Goal: Task Accomplishment & Management: Complete application form

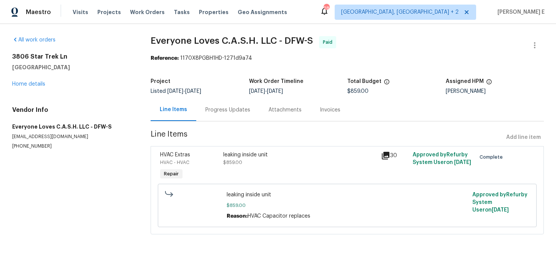
click at [46, 84] on div "[STREET_ADDRESS] Home details" at bounding box center [72, 70] width 120 height 35
click at [40, 83] on link "Home details" at bounding box center [28, 83] width 33 height 5
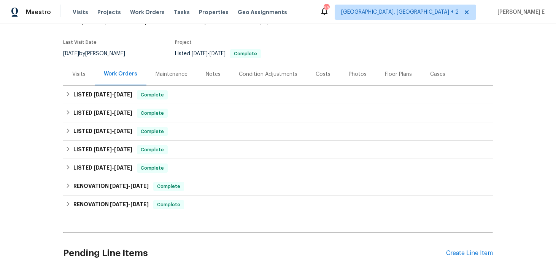
scroll to position [120, 0]
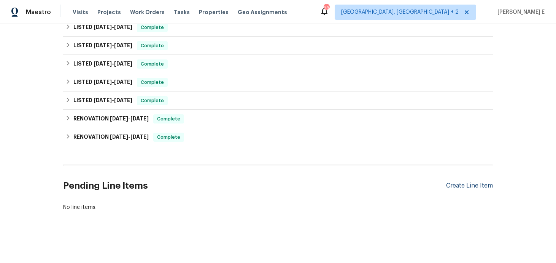
click at [465, 183] on div "Create Line Item" at bounding box center [469, 185] width 47 height 7
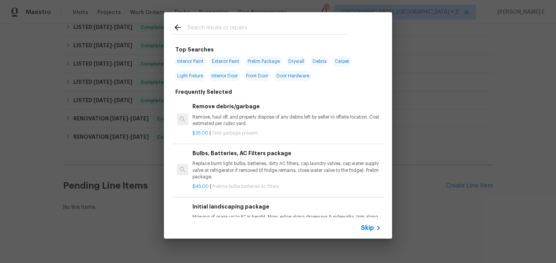
click at [370, 224] on span "Skip" at bounding box center [367, 228] width 13 height 8
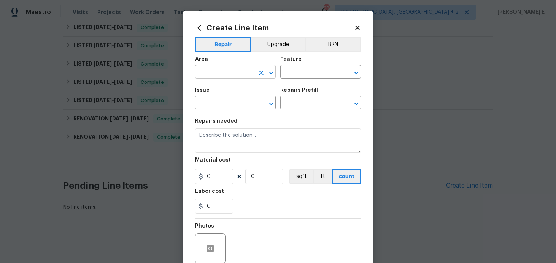
click at [238, 77] on input "text" at bounding box center [224, 73] width 59 height 12
type input "Interior Overall"
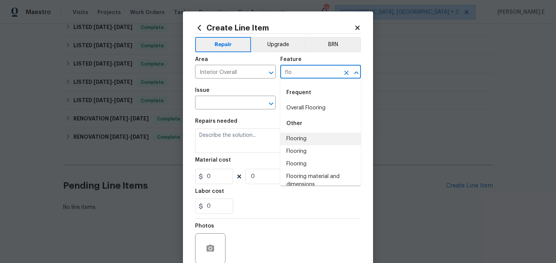
click at [303, 136] on li "Flooring" at bounding box center [321, 138] width 81 height 13
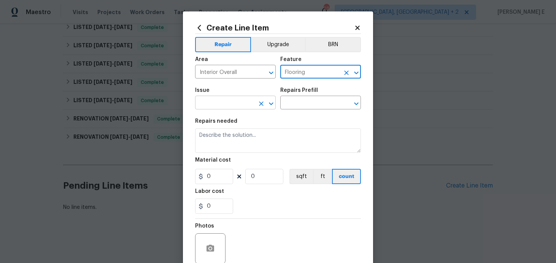
type input "Flooring"
click at [223, 107] on input "text" at bounding box center [224, 103] width 59 height 12
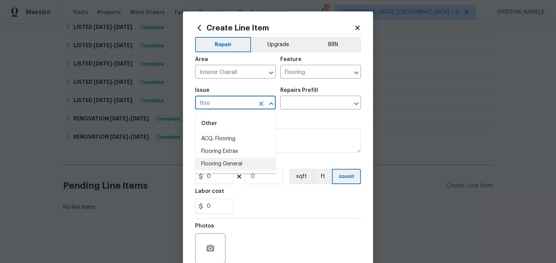
click at [219, 162] on li "Flooring General" at bounding box center [235, 164] width 81 height 13
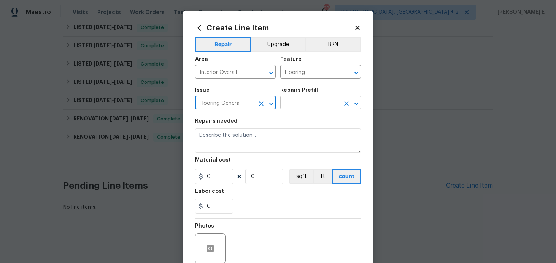
type input "Flooring General"
click at [306, 105] on input "text" at bounding box center [310, 103] width 59 height 12
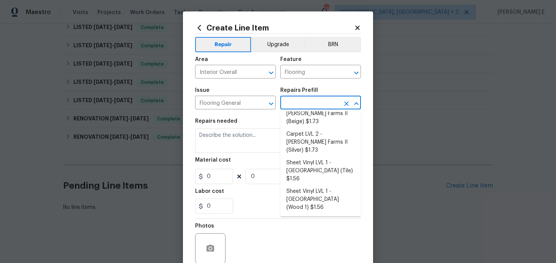
scroll to position [127, 0]
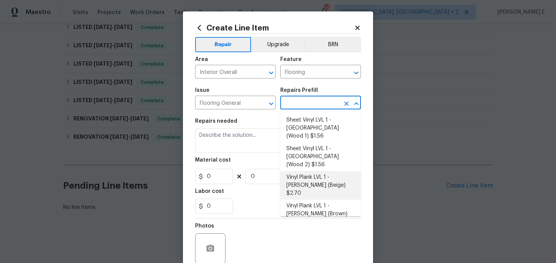
click at [299, 171] on li "Vinyl Plank LVL 1 - [PERSON_NAME] (Beige) $2.70" at bounding box center [321, 185] width 81 height 29
type input "Overall Flooring"
type input "Vinyl Plank LVL 1 - [PERSON_NAME] (Beige) $2.70"
type textarea "Install LVP ([PERSON_NAME] AP835 Prairie Dust) Includes transitions, glue and a…"
type input "2.7"
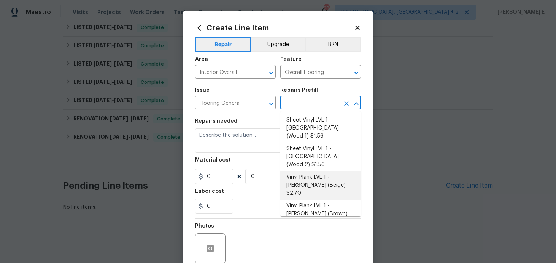
type input "1"
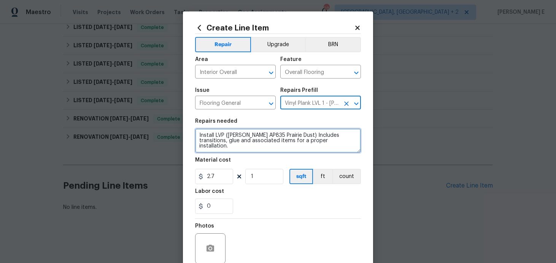
click at [242, 139] on textarea "Install LVP ([PERSON_NAME] AP835 Prairie Dust) Includes transitions, glue and a…" at bounding box center [278, 140] width 166 height 24
paste textarea "Noted cracks in the kitchen floor tiles. Please inspect the damaged tiles and p…"
type textarea "Noted cracks in the kitchen floor tiles. Please inspect the damaged tiles and p…"
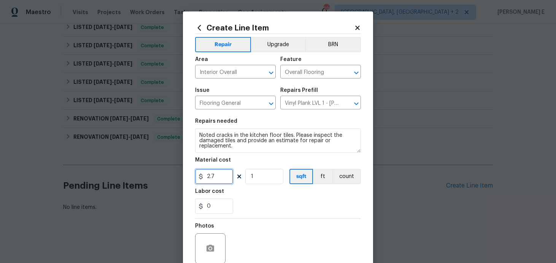
click at [211, 175] on input "2.7" at bounding box center [214, 176] width 38 height 15
type input "75"
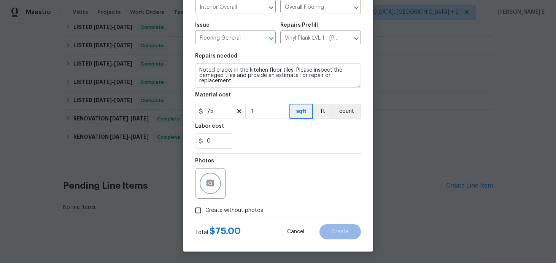
click at [215, 187] on icon "button" at bounding box center [210, 183] width 9 height 9
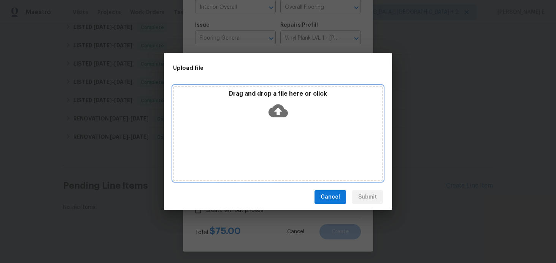
click at [278, 112] on icon at bounding box center [278, 110] width 19 height 19
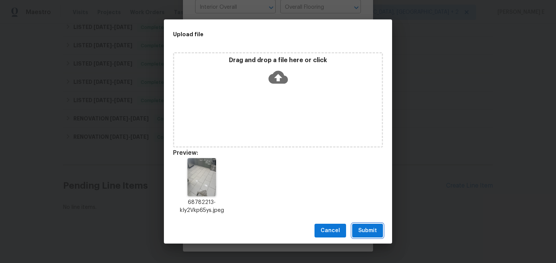
click at [362, 226] on span "Submit" at bounding box center [368, 231] width 19 height 10
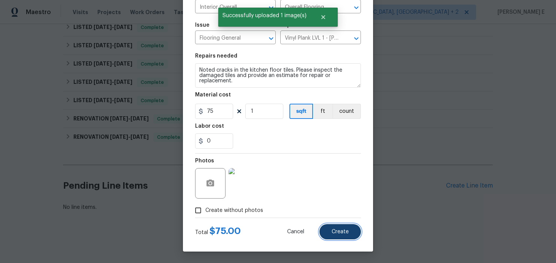
click at [336, 231] on span "Create" at bounding box center [340, 232] width 17 height 6
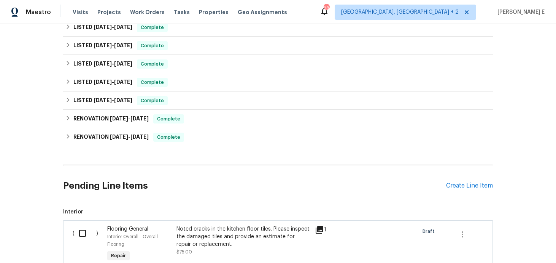
scroll to position [222, 0]
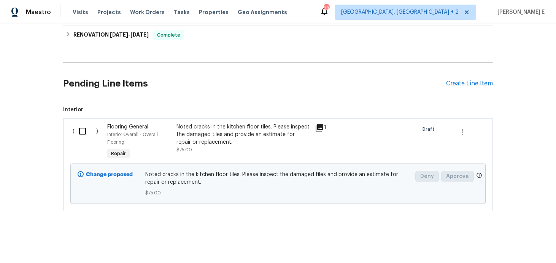
click at [90, 131] on input "checkbox" at bounding box center [86, 131] width 22 height 16
checkbox input "true"
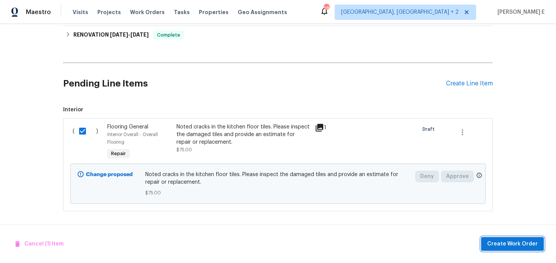
click at [515, 244] on span "Create Work Order" at bounding box center [513, 244] width 51 height 10
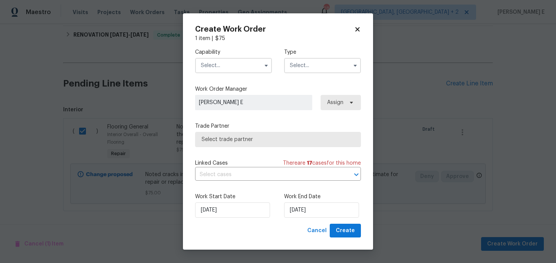
click at [199, 66] on input "text" at bounding box center [233, 65] width 77 height 15
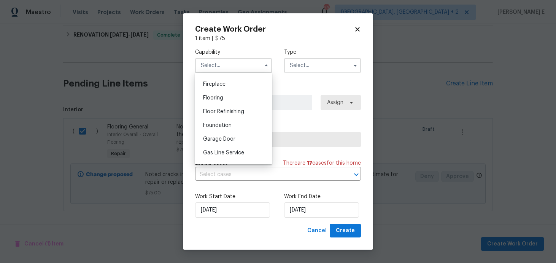
scroll to position [280, 0]
click at [218, 102] on div "Flooring" at bounding box center [233, 97] width 73 height 14
type input "Flooring"
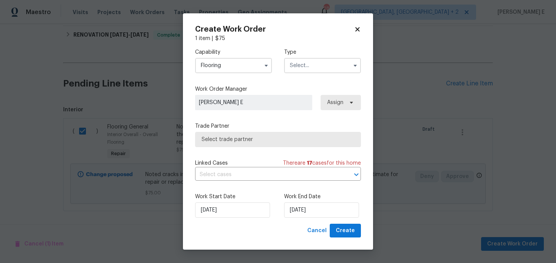
click at [304, 64] on input "text" at bounding box center [322, 65] width 77 height 15
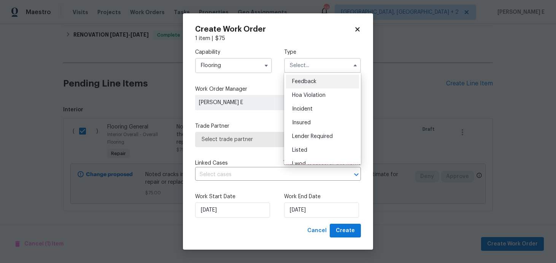
click at [300, 82] on span "Feedback" at bounding box center [304, 81] width 24 height 5
type input "Feedback"
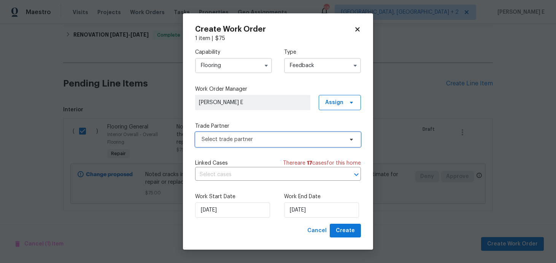
click at [224, 133] on span "Select trade partner" at bounding box center [278, 139] width 166 height 15
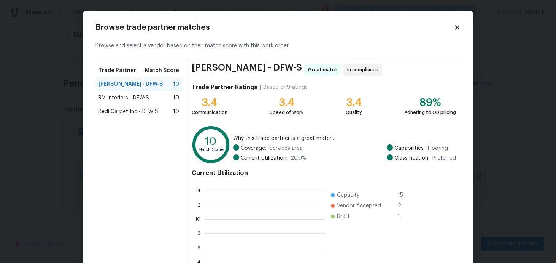
scroll to position [107, 121]
click at [154, 111] on span "Redi Carpet Inc - DFW-S" at bounding box center [129, 112] width 60 height 8
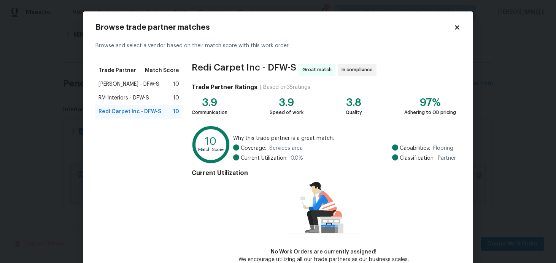
scroll to position [42, 0]
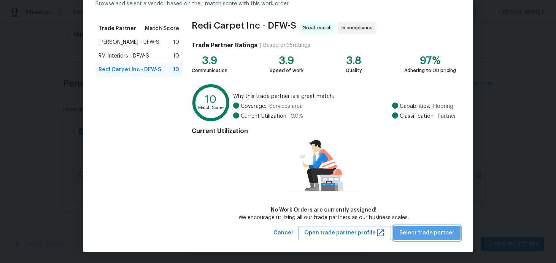
click at [452, 234] on span "Select trade partner" at bounding box center [427, 233] width 55 height 10
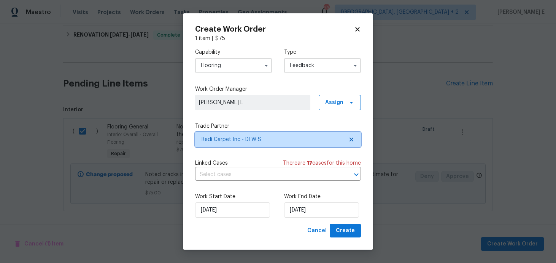
scroll to position [0, 0]
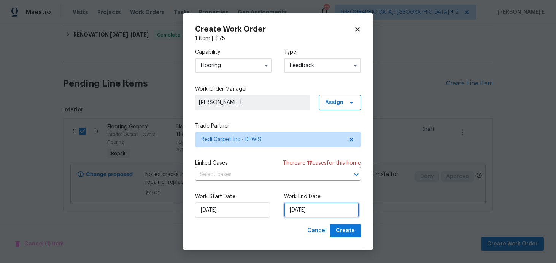
click at [312, 209] on input "[DATE]" at bounding box center [321, 209] width 75 height 15
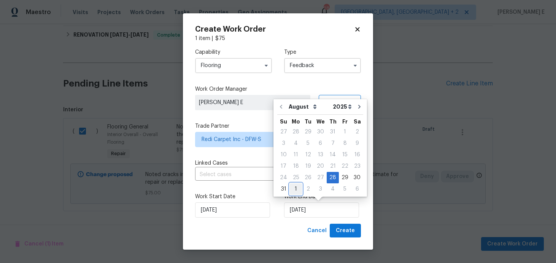
click at [296, 189] on div "1" at bounding box center [296, 188] width 12 height 11
type input "[DATE]"
select select "8"
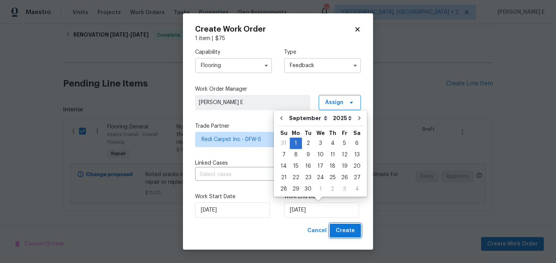
click at [339, 224] on button "Create" at bounding box center [345, 230] width 31 height 14
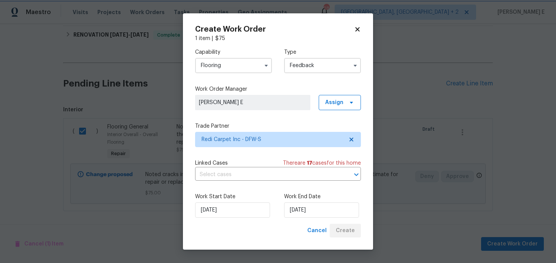
checkbox input "false"
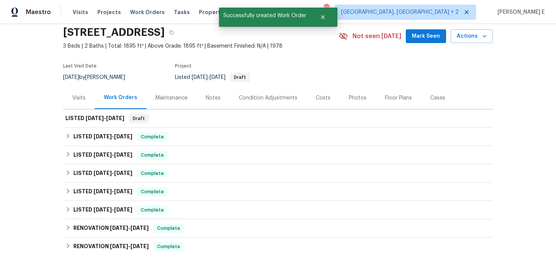
scroll to position [30, 0]
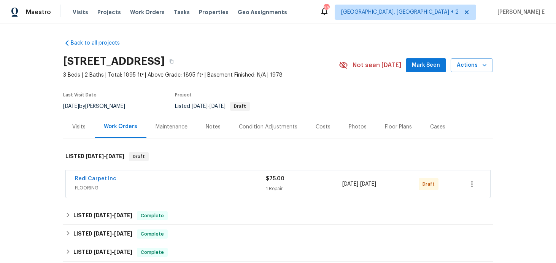
click at [99, 181] on span "Redi Carpet Inc" at bounding box center [95, 179] width 41 height 8
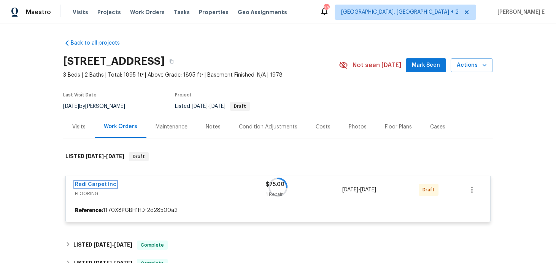
click at [97, 182] on link "Redi Carpet Inc" at bounding box center [95, 184] width 41 height 5
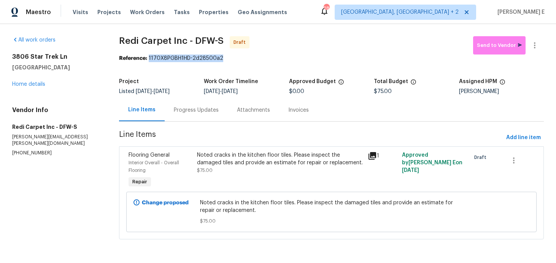
drag, startPoint x: 151, startPoint y: 59, endPoint x: 228, endPoint y: 59, distance: 77.6
click at [228, 59] on div "Reference: 1170X8PGBH1HD-2d28500a2" at bounding box center [331, 58] width 425 height 8
copy div "1170X8PGBH1HD-2d28500a2"
click at [199, 115] on div "Progress Updates" at bounding box center [196, 110] width 63 height 22
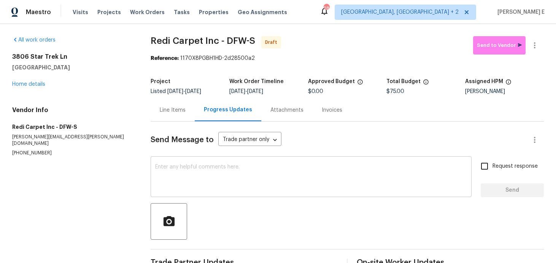
click at [250, 174] on textarea at bounding box center [311, 177] width 312 height 27
paste textarea "Hi this is Keerthana with Opendoor. I’m confirming you received the WO for the …"
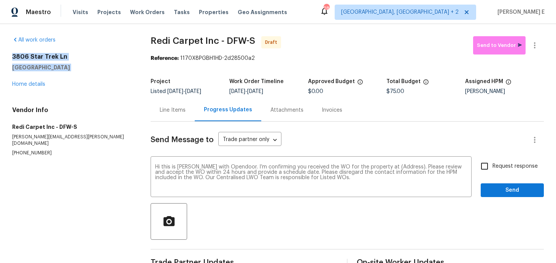
drag, startPoint x: 12, startPoint y: 56, endPoint x: 71, endPoint y: 75, distance: 61.9
click at [71, 75] on div "[STREET_ADDRESS] Home details" at bounding box center [72, 70] width 120 height 35
copy div "3806 Star Trek Ln Garland, TX 75044"
click at [392, 166] on textarea "Hi this is Keerthana with Opendoor. I’m confirming you received the WO for the …" at bounding box center [311, 177] width 312 height 27
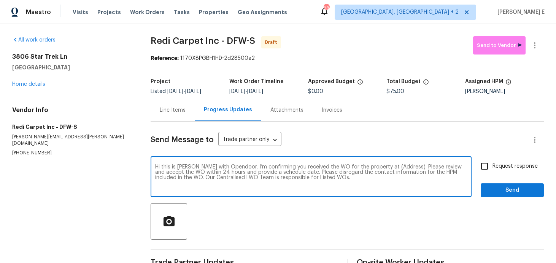
click at [392, 166] on textarea "Hi this is Keerthana with Opendoor. I’m confirming you received the WO for the …" at bounding box center [311, 177] width 312 height 27
paste textarea "3806 Star Trek Ln Garland, TX 75044"
type textarea "Hi this is Keerthana with Opendoor. I’m confirming you received the WO for the …"
click at [493, 173] on input "Request response" at bounding box center [485, 166] width 16 height 16
checkbox input "true"
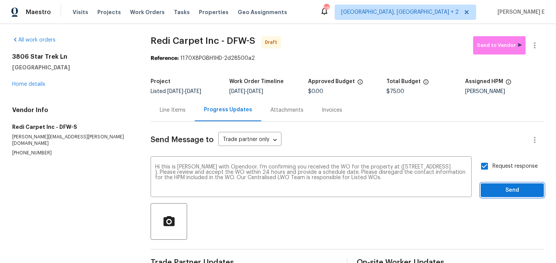
click at [497, 191] on span "Send" at bounding box center [512, 190] width 51 height 10
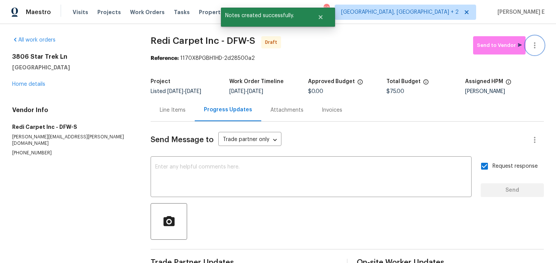
click at [536, 50] on button "button" at bounding box center [535, 45] width 18 height 18
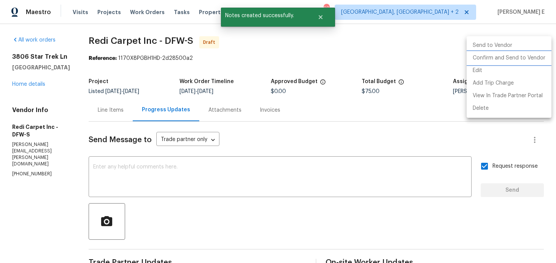
click at [502, 60] on li "Confirm and Send to Vendor" at bounding box center [509, 58] width 85 height 13
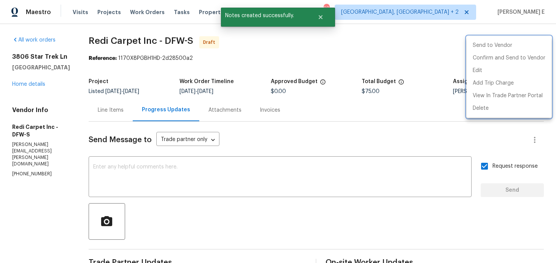
click at [310, 99] on div at bounding box center [278, 131] width 556 height 263
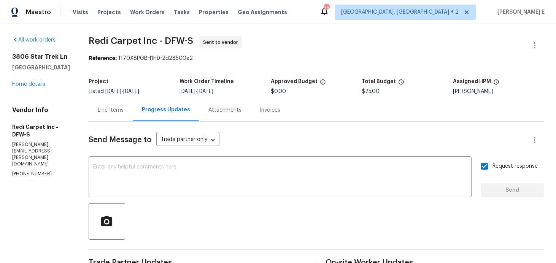
click at [95, 56] on b "Reference:" at bounding box center [103, 58] width 28 height 5
drag, startPoint x: 94, startPoint y: 42, endPoint x: 160, endPoint y: 44, distance: 65.9
click at [160, 44] on div "All work orders 3806 Star Trek Ln Garland, TX 75044 Home details Vendor Info Re…" at bounding box center [278, 179] width 556 height 311
copy span "Redi Carpet Inc"
